Goal: Information Seeking & Learning: Check status

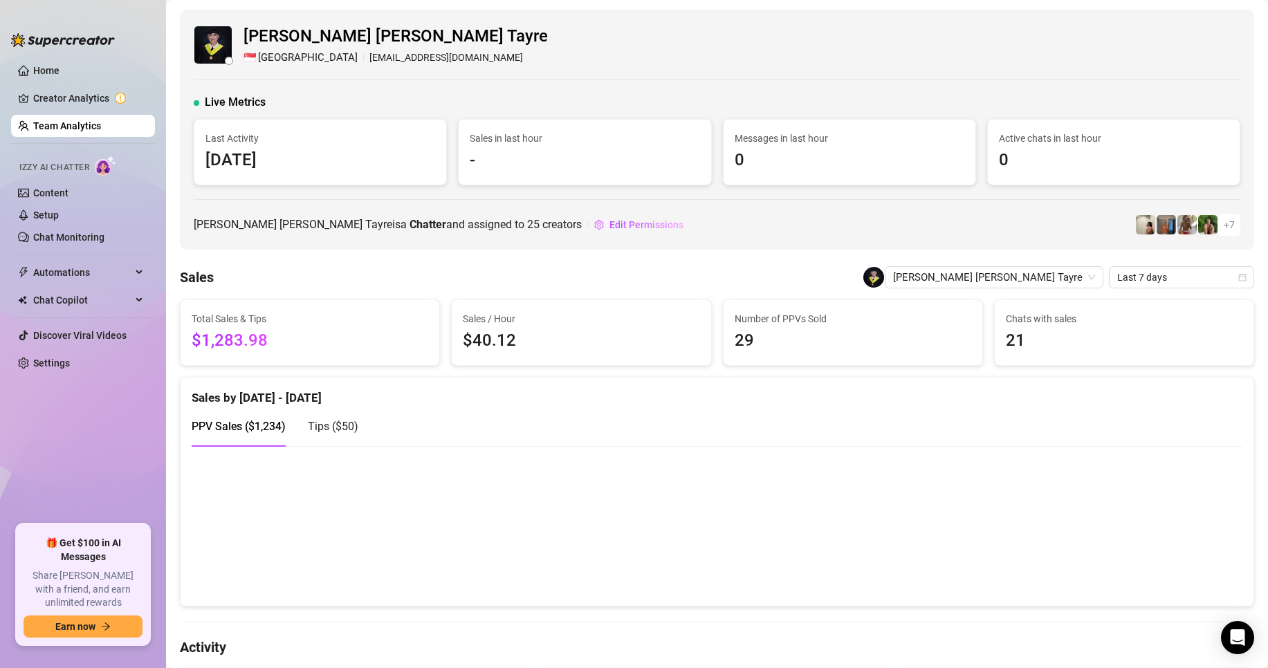
click at [62, 129] on link "Team Analytics" at bounding box center [67, 125] width 68 height 11
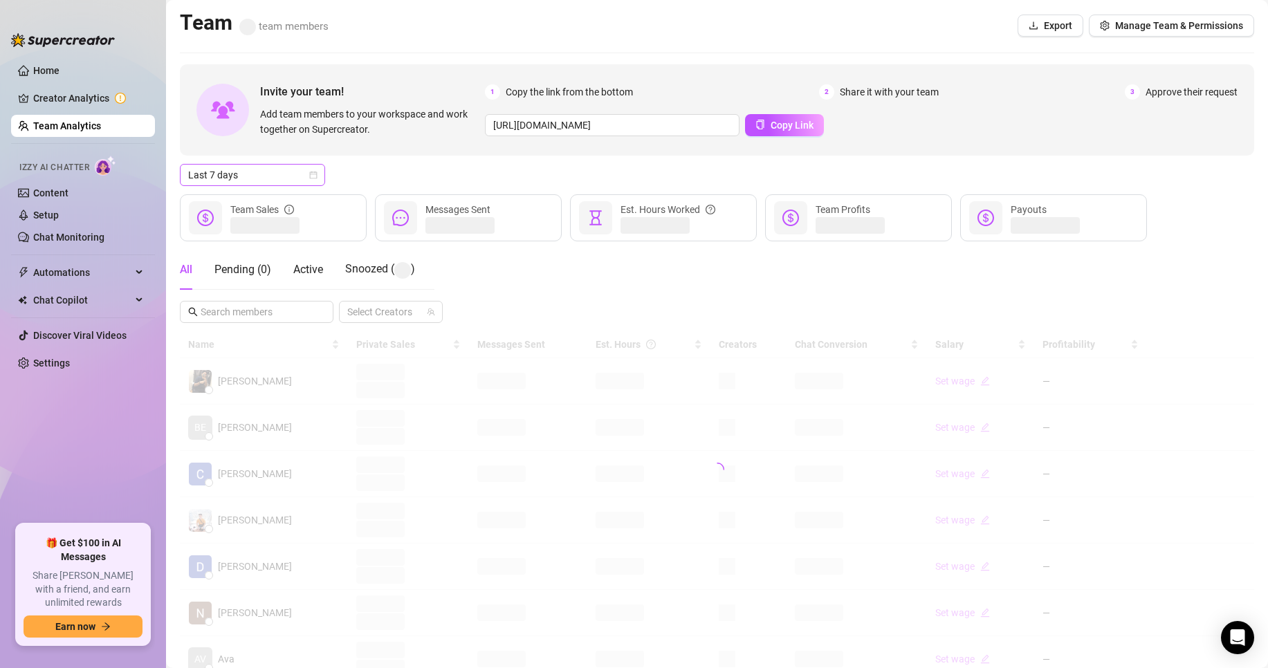
click at [268, 167] on span "Last 7 days" at bounding box center [252, 175] width 129 height 21
click at [232, 284] on div "Custom date" at bounding box center [252, 291] width 123 height 15
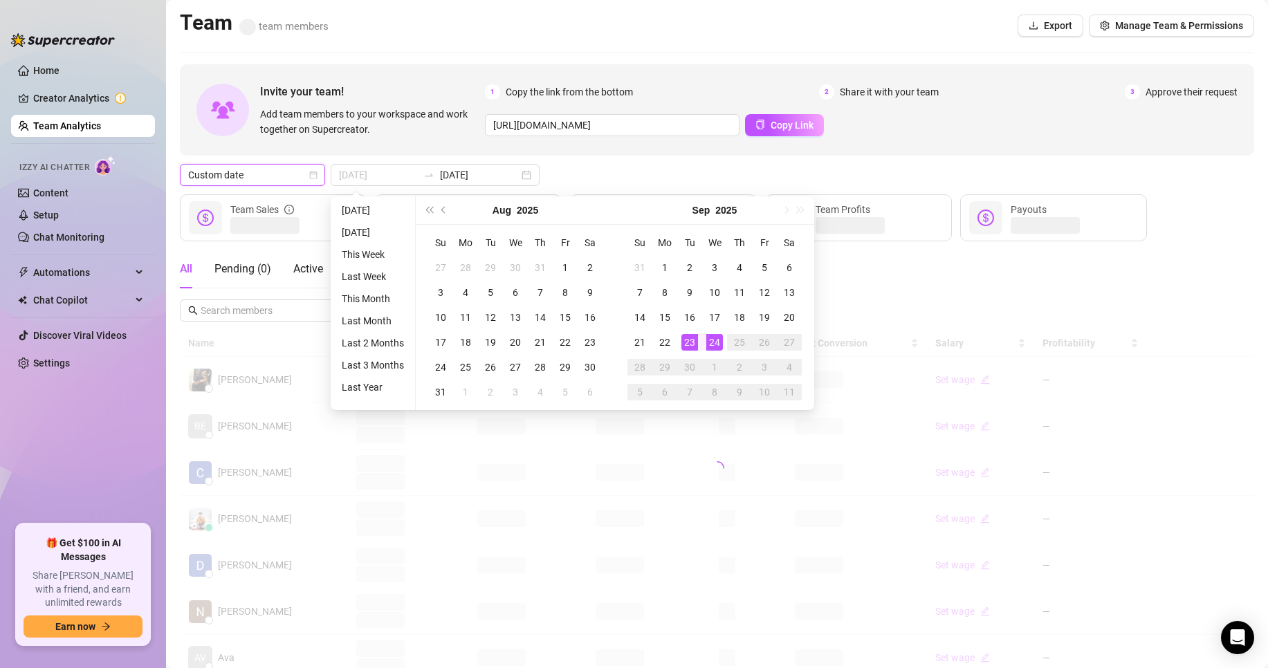
type input "[DATE]"
click at [710, 344] on div "24" at bounding box center [714, 342] width 17 height 17
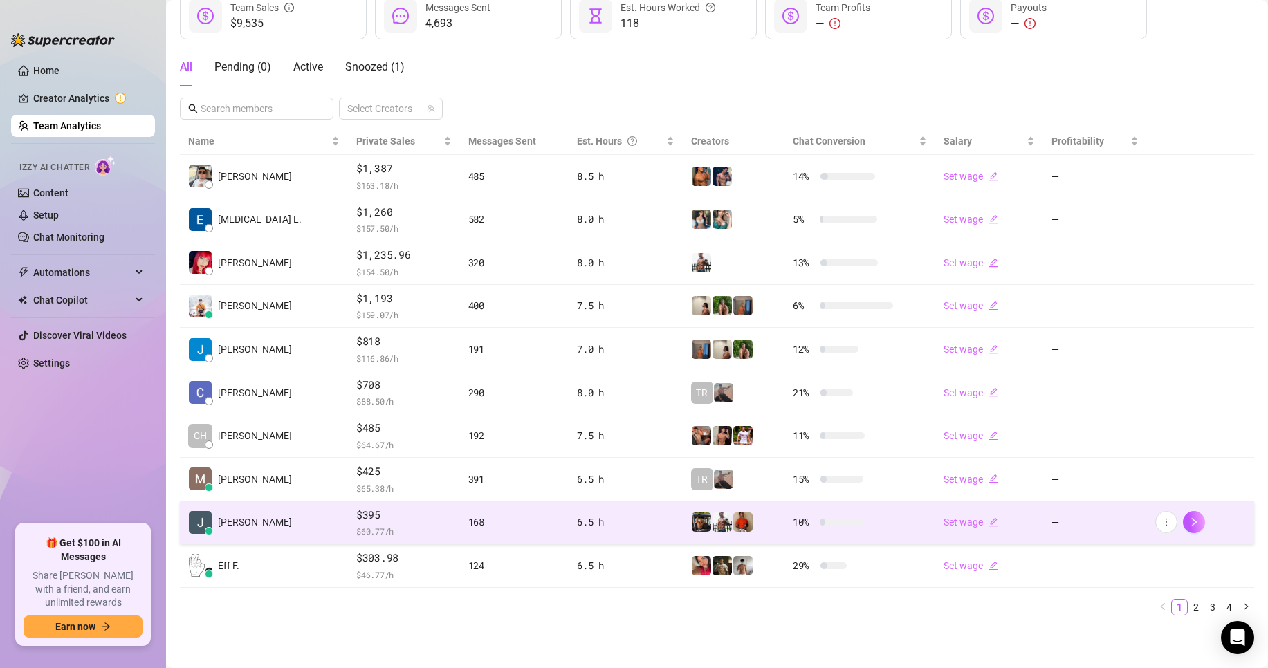
scroll to position [202, 0]
click at [393, 520] on span "$395" at bounding box center [403, 515] width 95 height 17
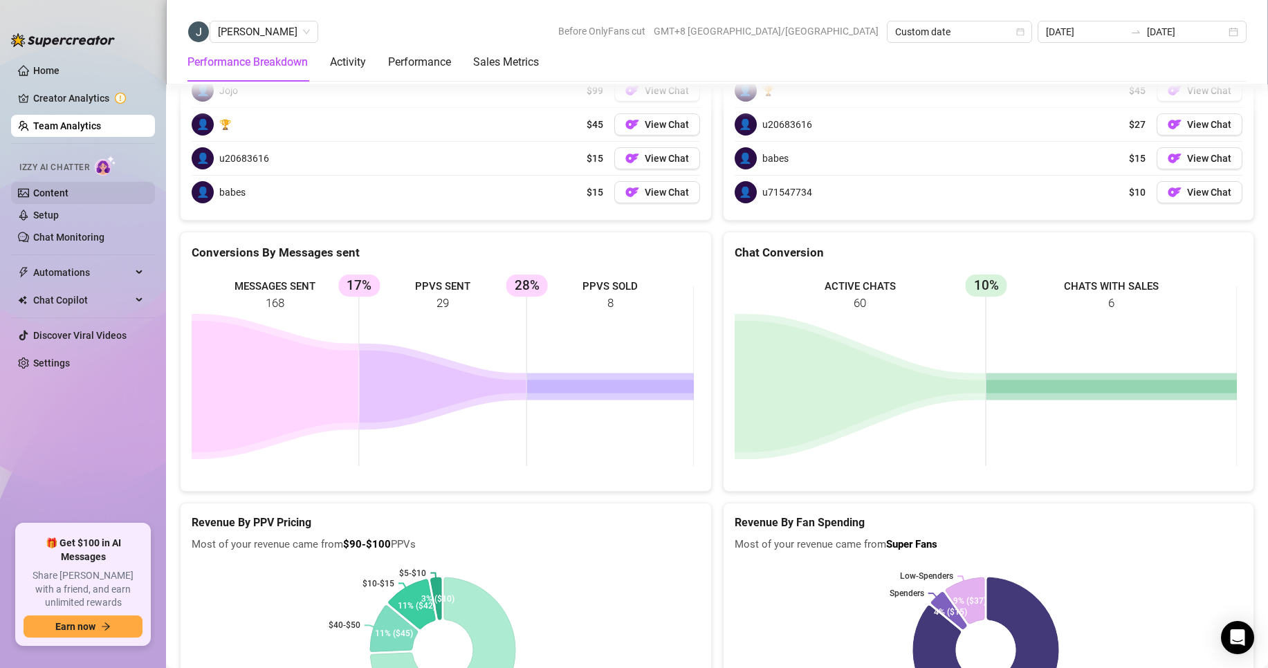
scroll to position [2003, 0]
